Goal: Task Accomplishment & Management: Complete application form

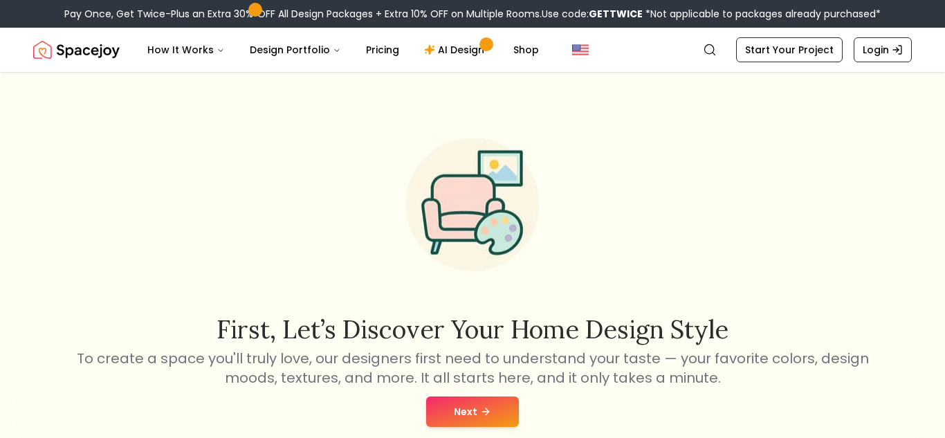
click at [460, 408] on button "Next" at bounding box center [472, 411] width 93 height 30
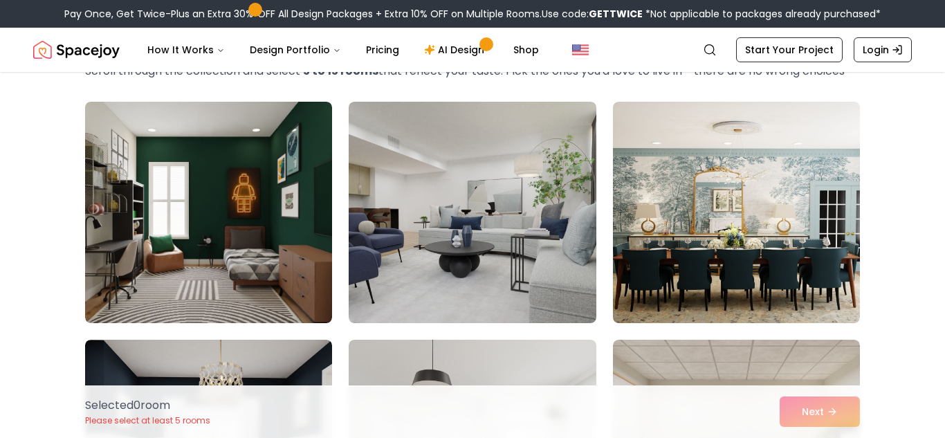
scroll to position [82, 0]
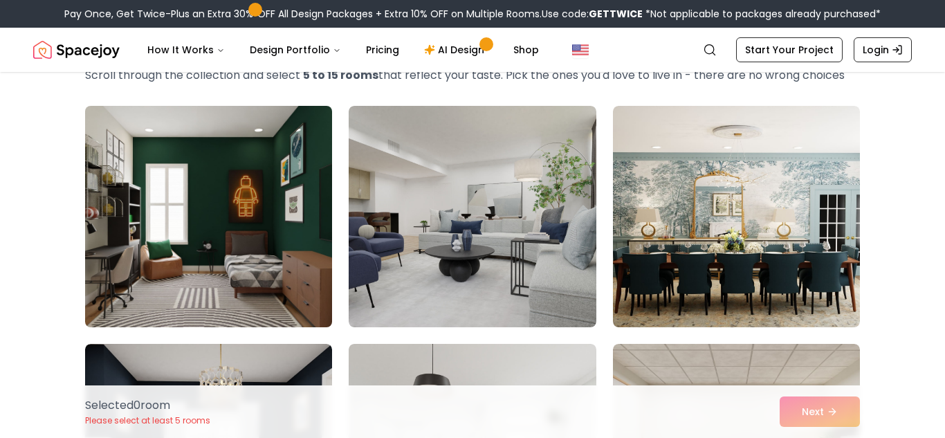
click at [208, 266] on img at bounding box center [208, 216] width 259 height 232
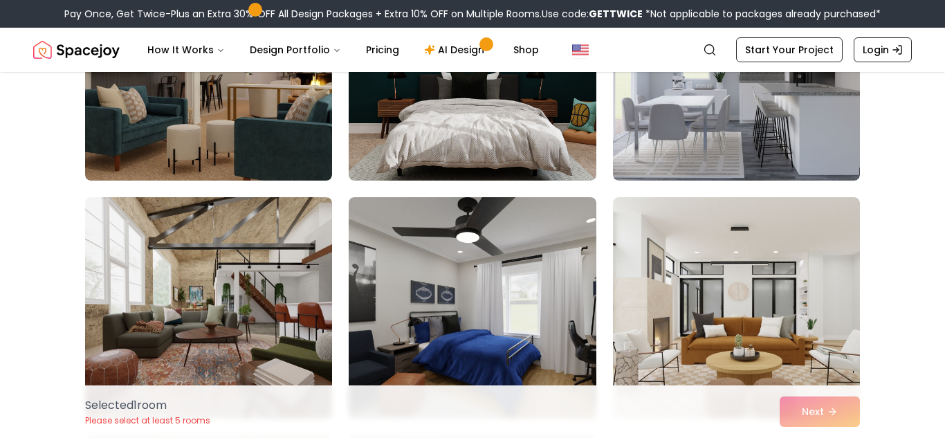
scroll to position [1312, 0]
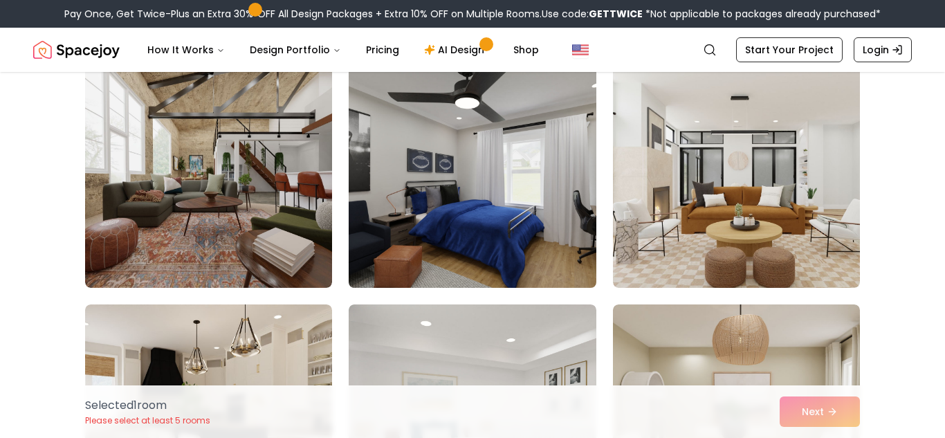
click at [433, 230] on img at bounding box center [471, 177] width 259 height 232
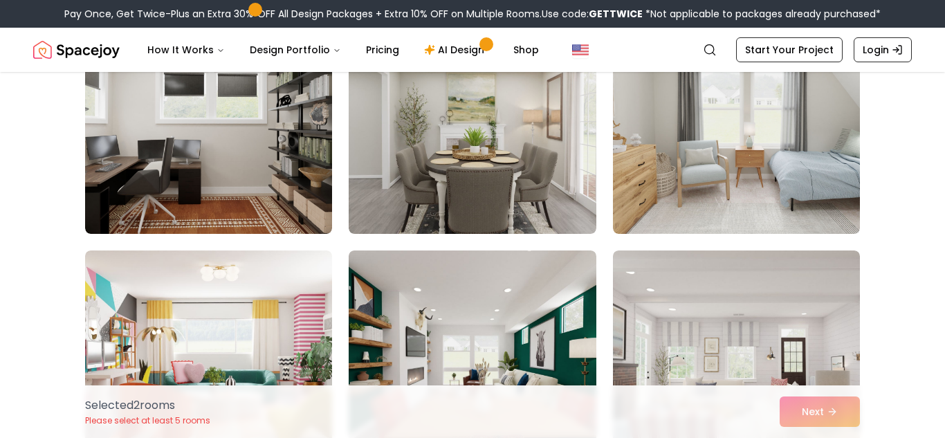
scroll to position [1844, 0]
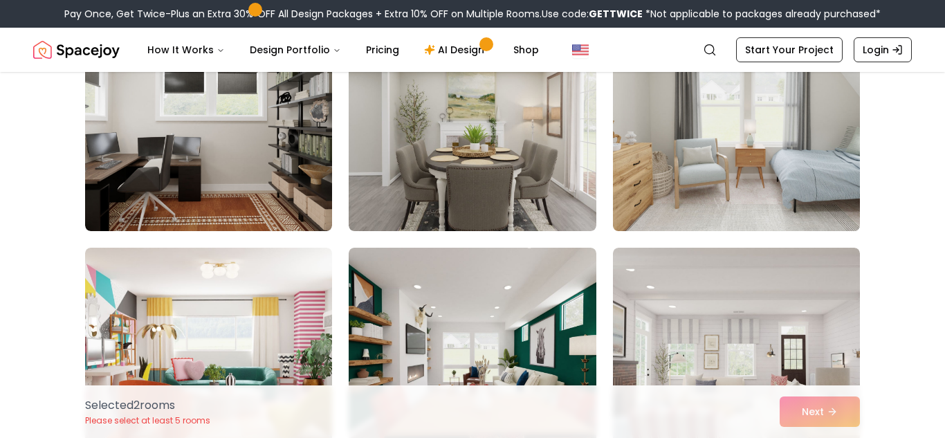
click at [665, 183] on img at bounding box center [736, 120] width 259 height 232
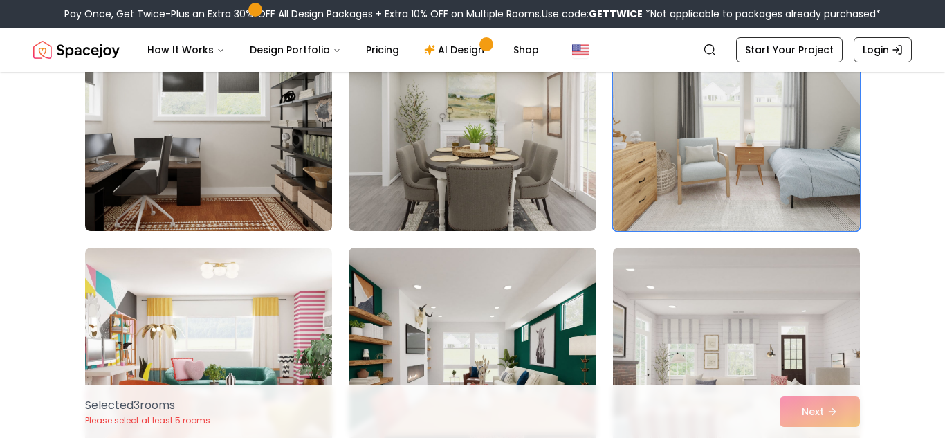
click at [244, 154] on img at bounding box center [208, 120] width 259 height 232
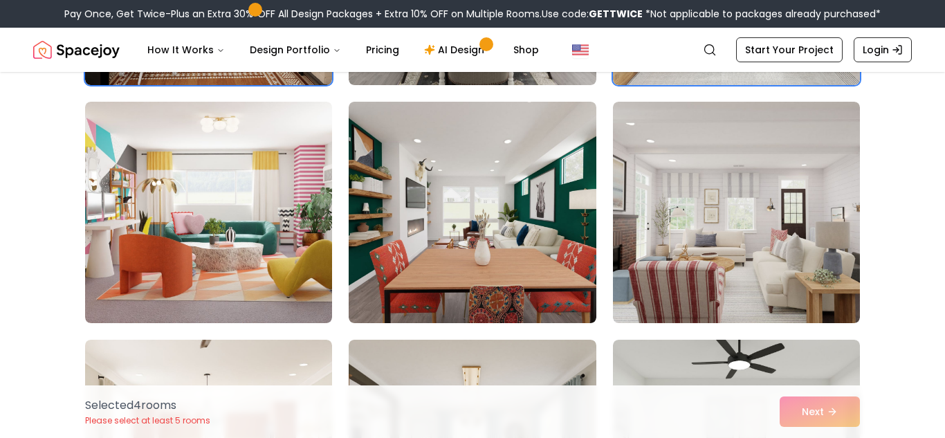
scroll to position [1992, 0]
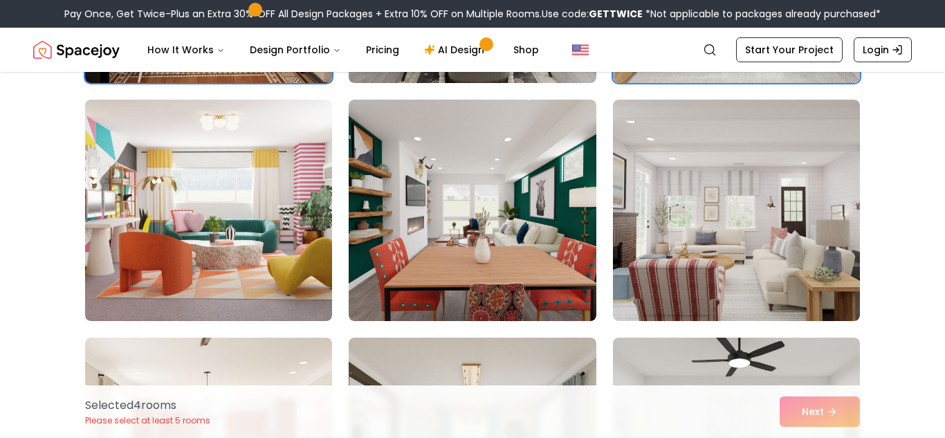
click at [787, 407] on div "Selected 4 room s Please select at least 5 rooms Next" at bounding box center [472, 411] width 797 height 53
click at [832, 412] on div "Selected 4 room s Please select at least 5 rooms Next" at bounding box center [472, 411] width 797 height 53
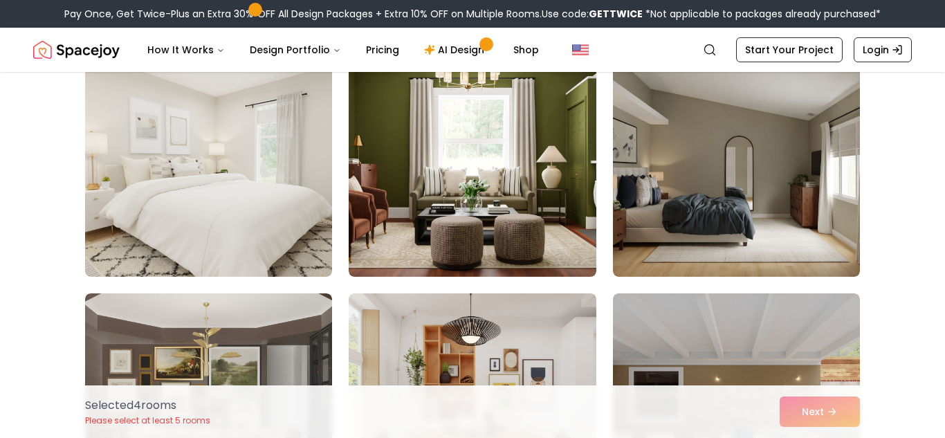
scroll to position [2517, 0]
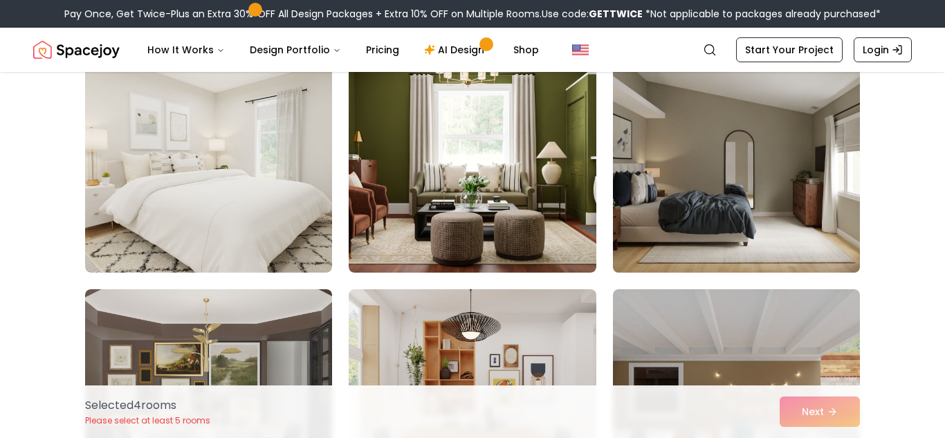
click at [760, 252] on img at bounding box center [736, 162] width 259 height 232
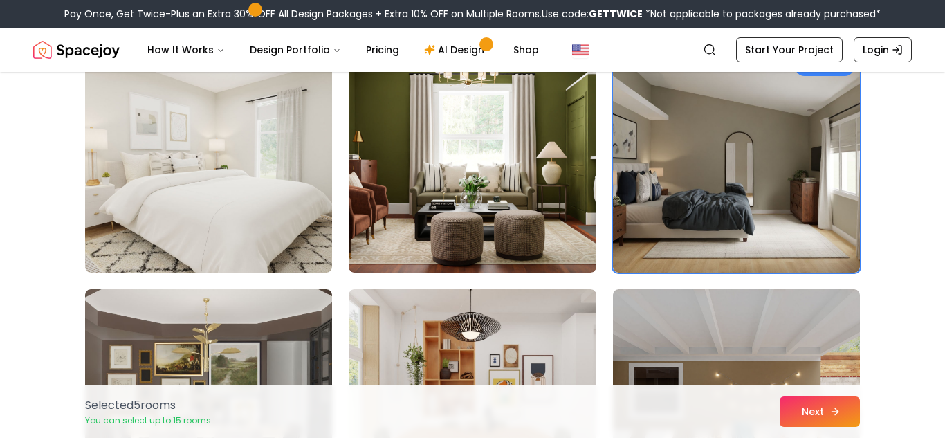
click at [802, 405] on button "Next" at bounding box center [820, 411] width 80 height 30
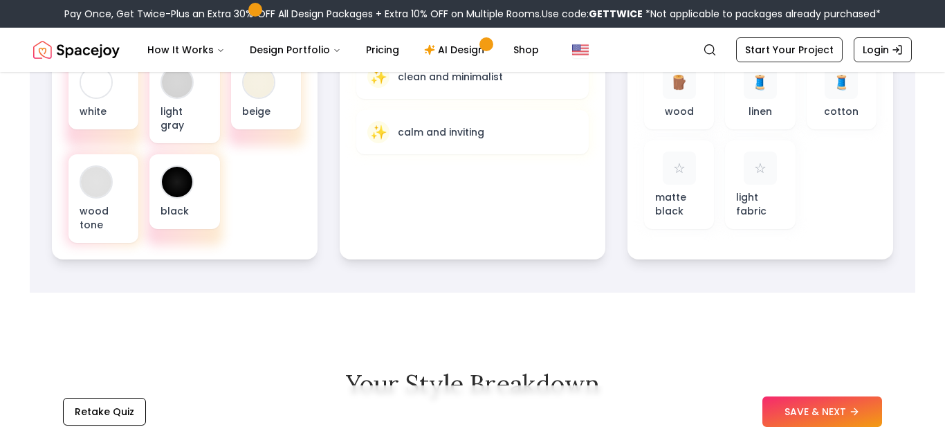
scroll to position [459, 0]
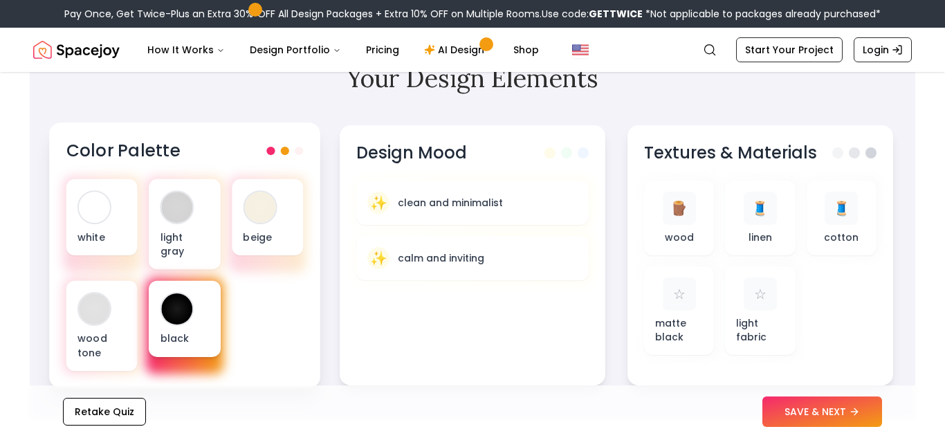
click at [192, 292] on div at bounding box center [177, 309] width 34 height 34
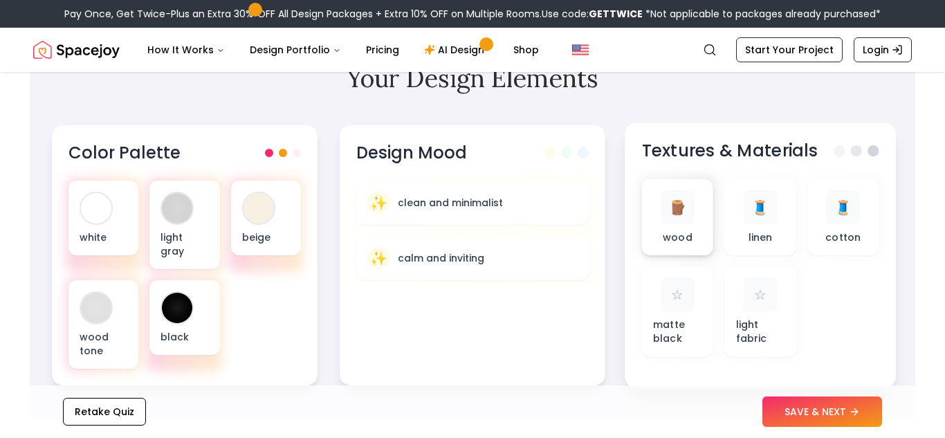
click at [672, 224] on div "🪵" at bounding box center [678, 207] width 34 height 34
click at [826, 211] on div "🧵" at bounding box center [843, 207] width 34 height 34
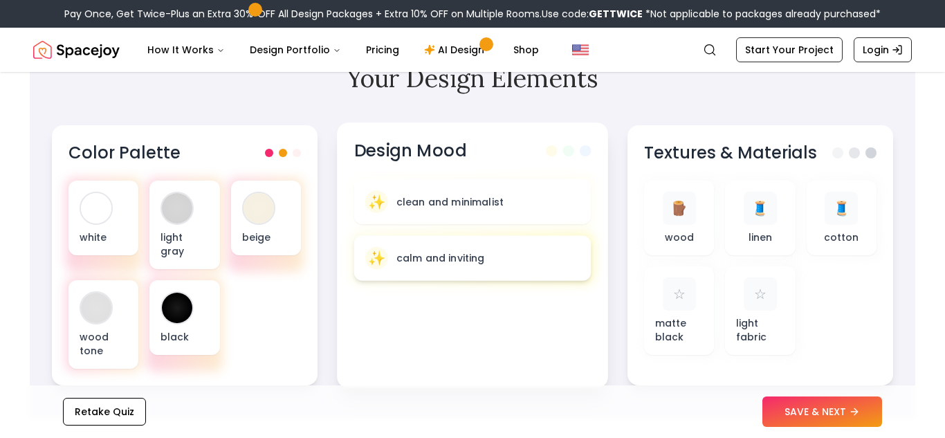
click at [512, 253] on div "✨ calm and inviting" at bounding box center [472, 258] width 214 height 23
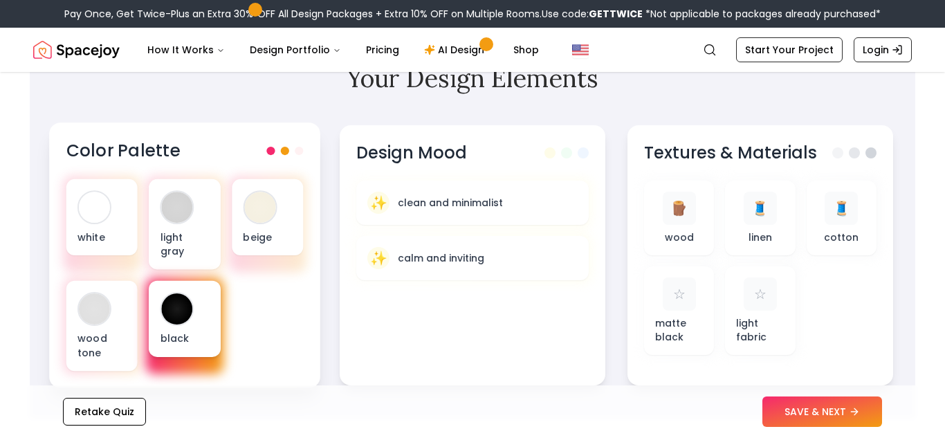
click at [174, 297] on div at bounding box center [177, 308] width 31 height 31
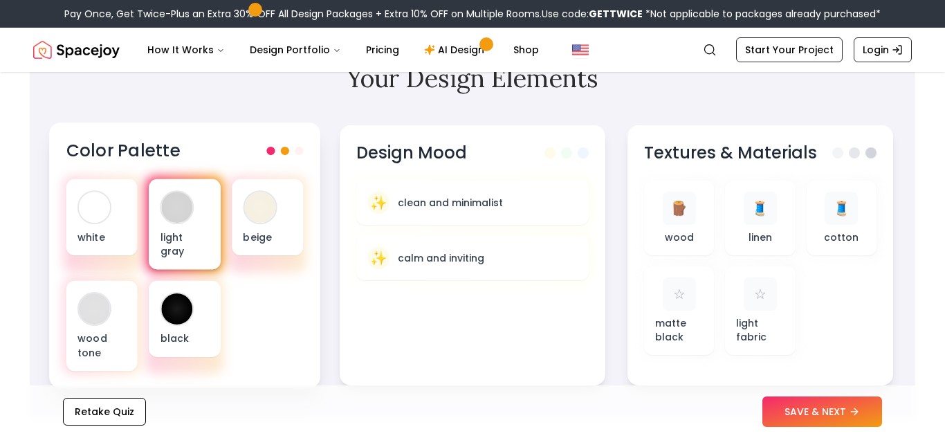
click at [172, 246] on div "light gray" at bounding box center [184, 224] width 71 height 91
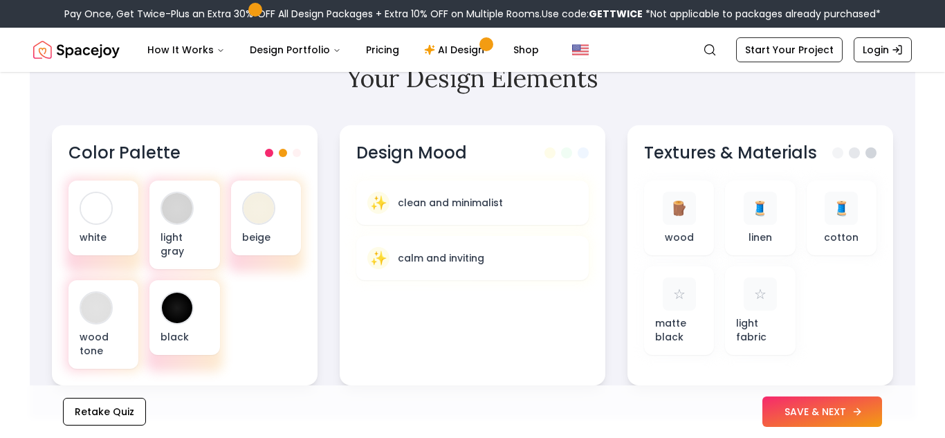
click at [805, 410] on button "SAVE & NEXT" at bounding box center [822, 411] width 120 height 30
